Goal: Transaction & Acquisition: Purchase product/service

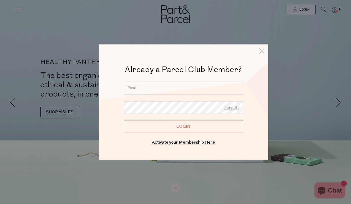
type input "joannemacaulay94@gmail.com"
click at [184, 126] on input "Login" at bounding box center [184, 126] width 120 height 12
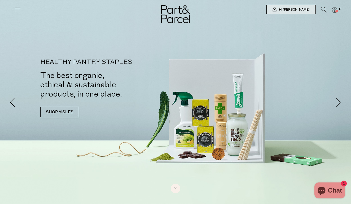
click at [326, 10] on icon at bounding box center [324, 10] width 6 height 6
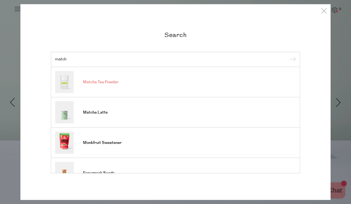
type input "match"
click at [75, 84] on link "Matcha Tea Powder" at bounding box center [175, 82] width 241 height 22
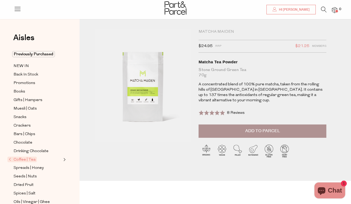
scroll to position [6, 0]
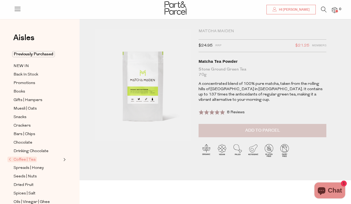
click at [209, 124] on button "Add to Parcel" at bounding box center [263, 130] width 128 height 13
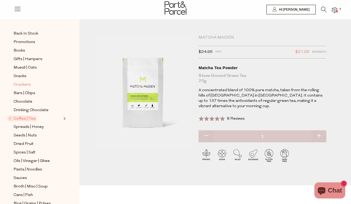
scroll to position [42, 0]
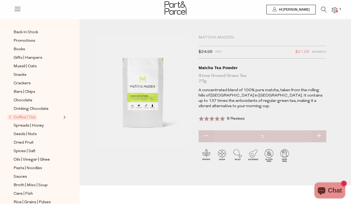
click at [30, 117] on span "Coffee | Tea" at bounding box center [21, 117] width 29 height 6
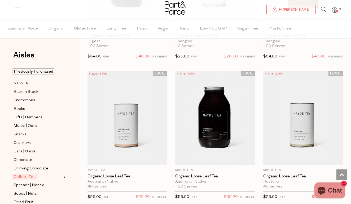
scroll to position [1980, 0]
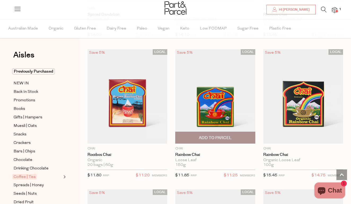
scroll to position [2825, 0]
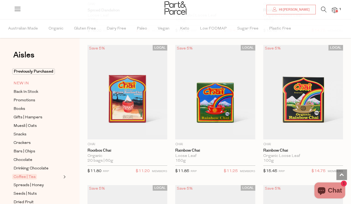
click at [24, 81] on span "NEW IN" at bounding box center [21, 83] width 15 height 6
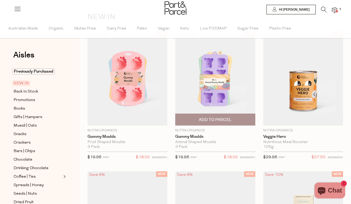
scroll to position [41, 0]
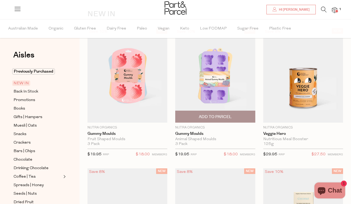
click at [214, 79] on img at bounding box center [215, 75] width 80 height 95
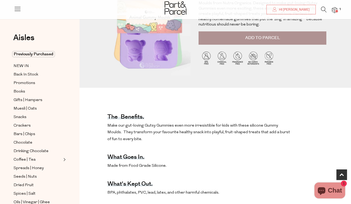
scroll to position [92, 0]
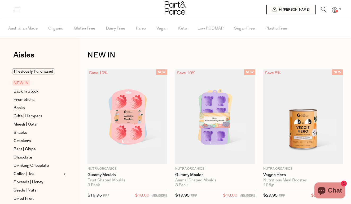
click at [123, 158] on span "Add To Parcel" at bounding box center [127, 161] width 33 height 6
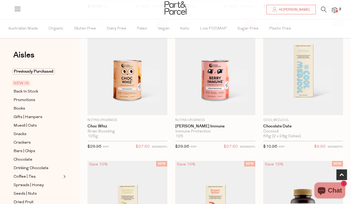
scroll to position [189, 0]
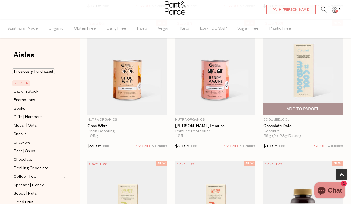
click at [298, 75] on img at bounding box center [304, 67] width 80 height 95
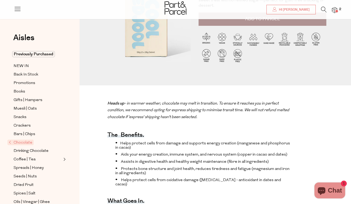
scroll to position [161, 0]
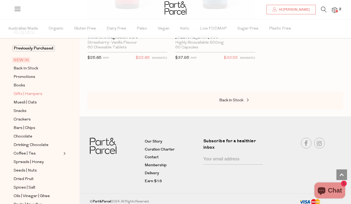
scroll to position [24, 0]
click at [24, 102] on span "Muesli | Oats" at bounding box center [25, 102] width 23 height 6
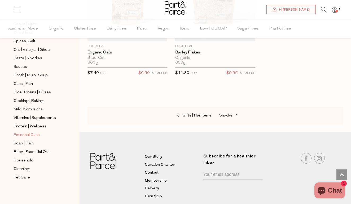
scroll to position [169, 0]
click at [31, 124] on span "Protein | Wellness" at bounding box center [30, 126] width 33 height 6
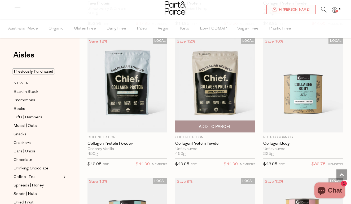
scroll to position [593, 0]
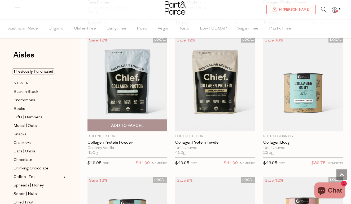
click at [126, 125] on span "Add To Parcel" at bounding box center [127, 126] width 33 height 6
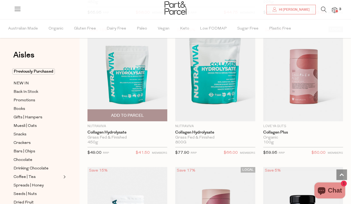
scroll to position [1023, 0]
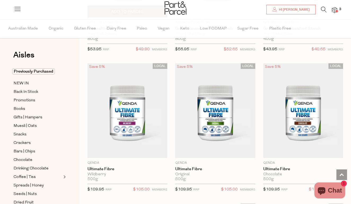
scroll to position [3030, 0]
